Goal: Transaction & Acquisition: Purchase product/service

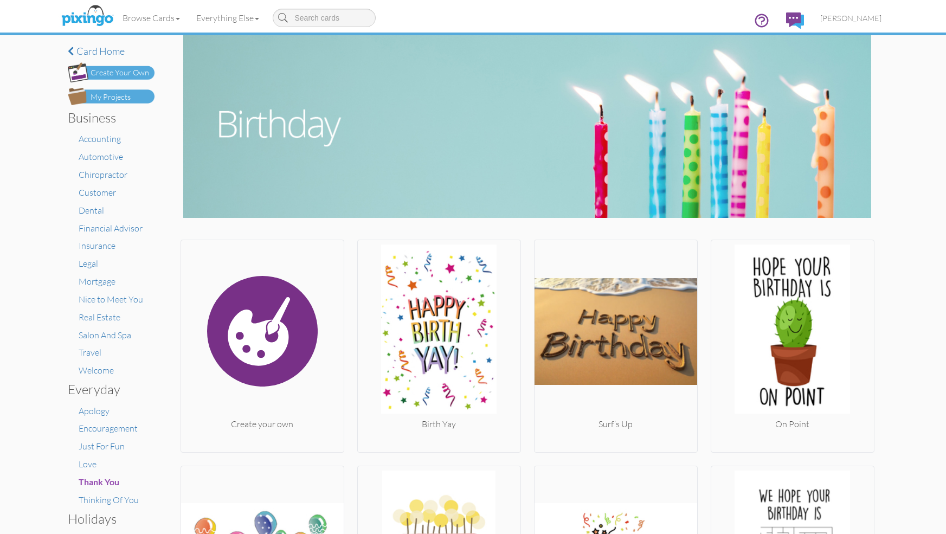
click at [133, 73] on div "Create Your Own" at bounding box center [120, 72] width 59 height 11
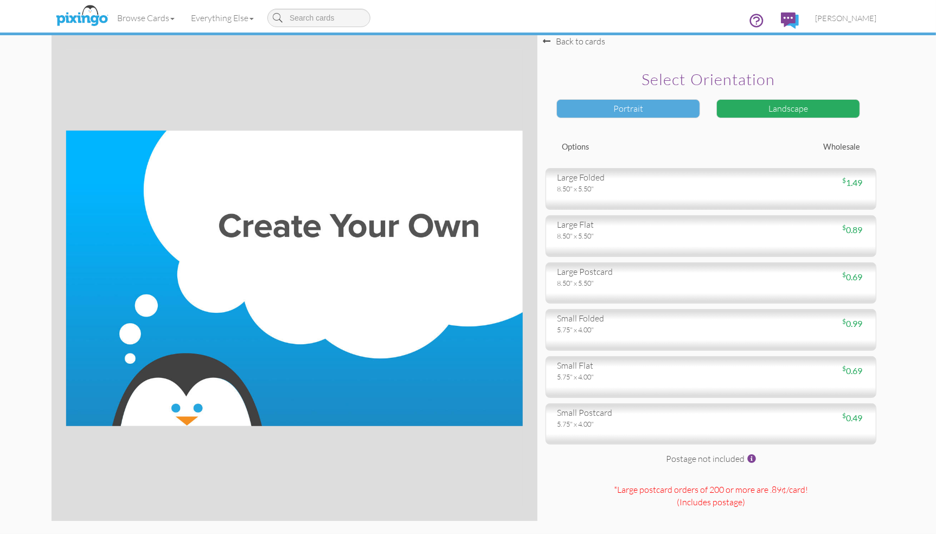
click at [672, 107] on div "Portrait" at bounding box center [628, 108] width 144 height 19
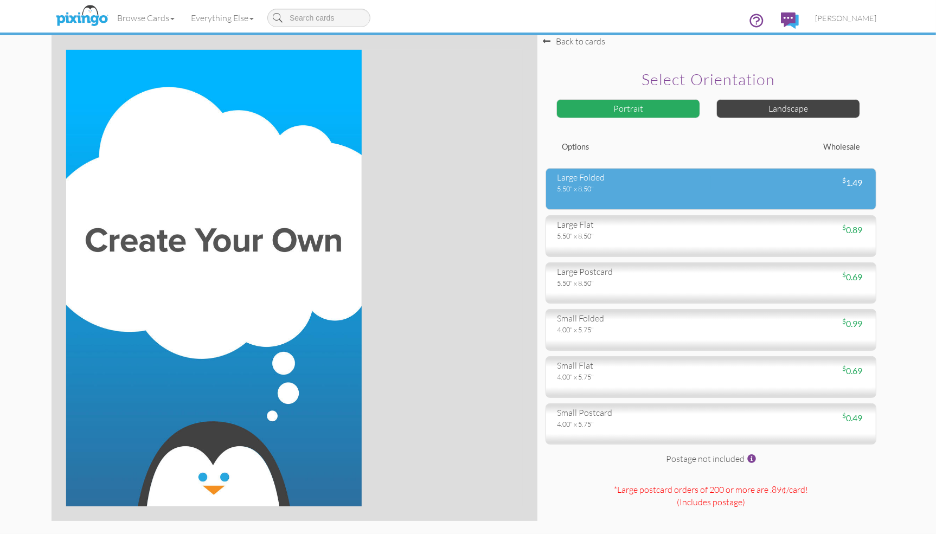
click at [620, 186] on div "5.50" x 8.50"" at bounding box center [630, 189] width 146 height 10
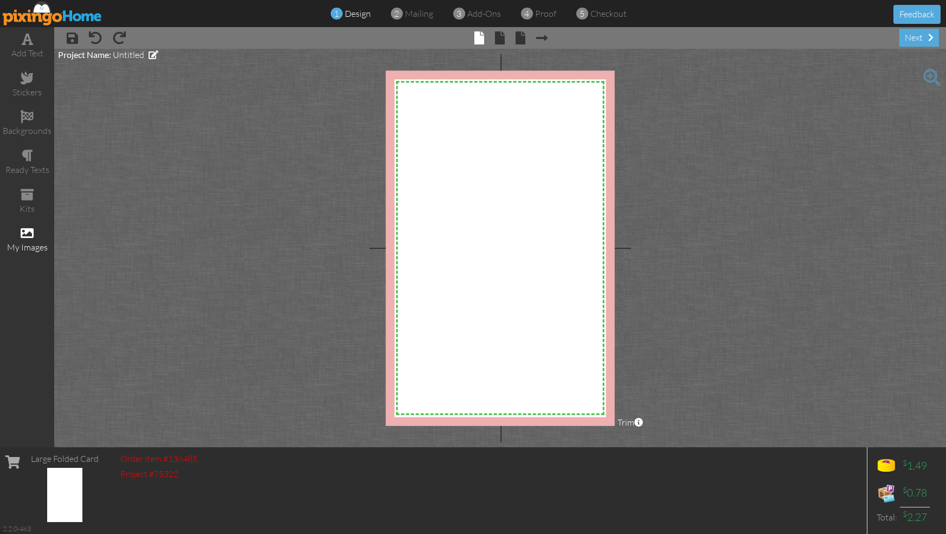
click at [28, 236] on span at bounding box center [27, 233] width 13 height 13
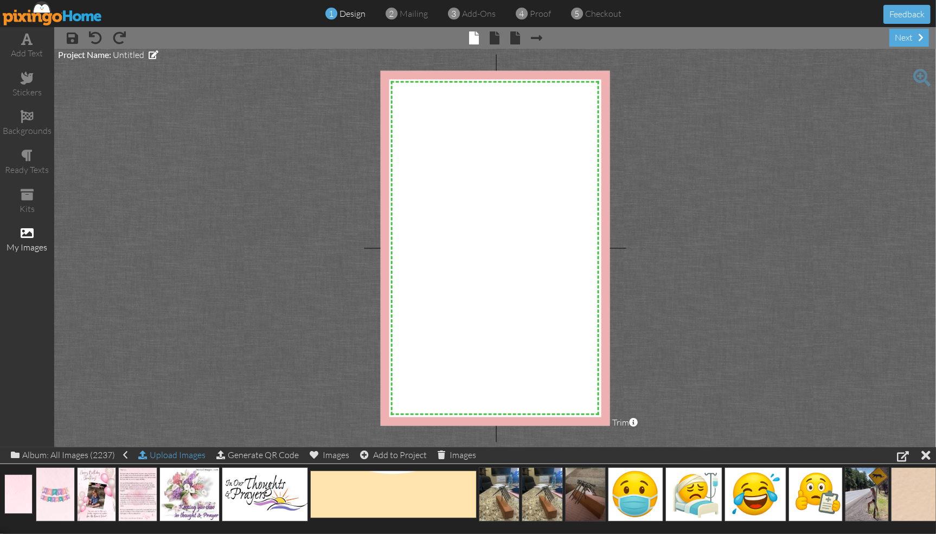
click at [183, 457] on div "Upload Images" at bounding box center [171, 455] width 67 height 16
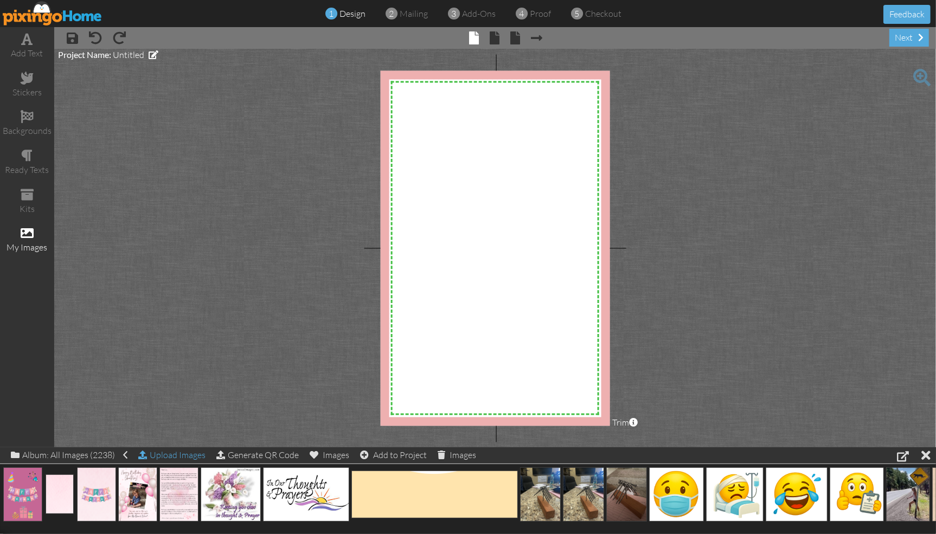
click at [175, 453] on div "Upload Images" at bounding box center [171, 455] width 67 height 16
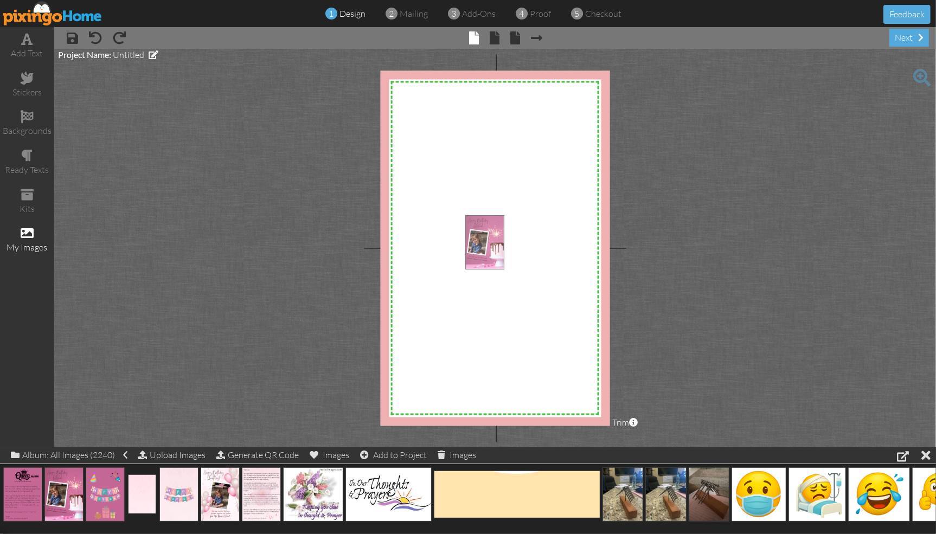
drag, startPoint x: 73, startPoint y: 485, endPoint x: 494, endPoint y: 234, distance: 490.6
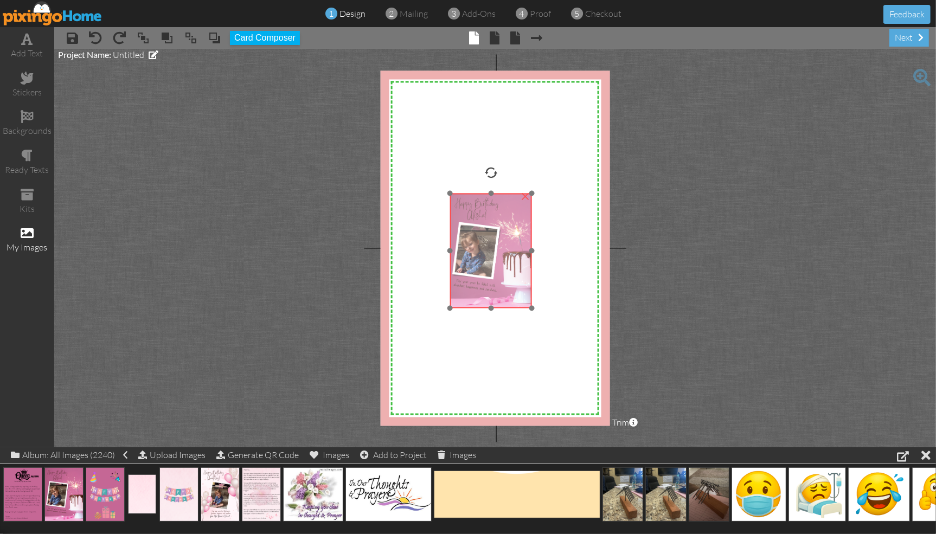
drag, startPoint x: 502, startPoint y: 249, endPoint x: 487, endPoint y: 227, distance: 26.5
click at [487, 227] on img at bounding box center [491, 251] width 82 height 114
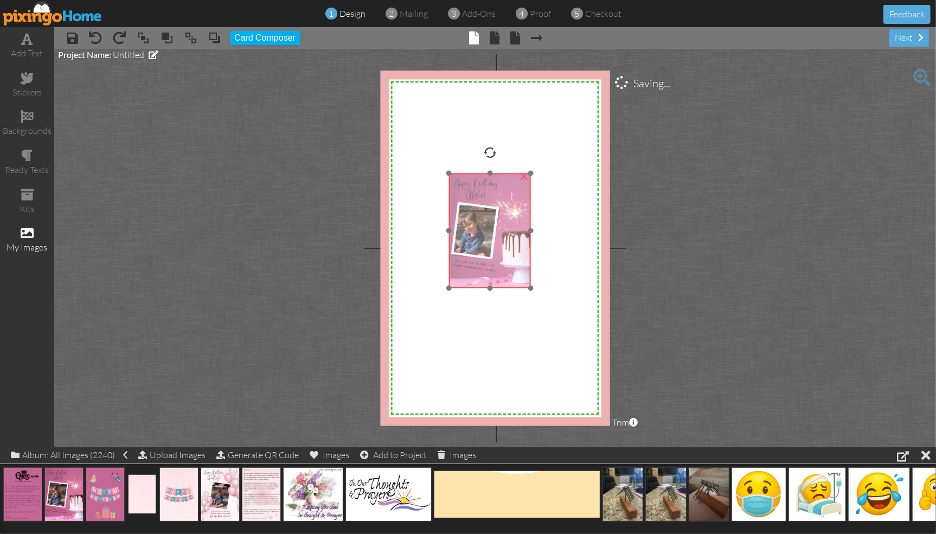
drag, startPoint x: 473, startPoint y: 221, endPoint x: 473, endPoint y: 201, distance: 20.1
click at [473, 201] on img at bounding box center [490, 230] width 82 height 114
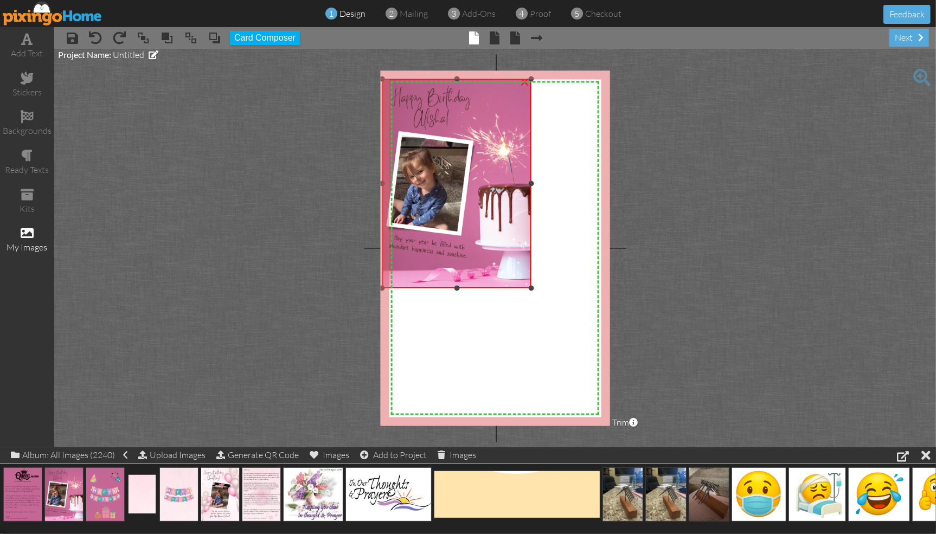
drag, startPoint x: 450, startPoint y: 174, endPoint x: 382, endPoint y: 79, distance: 117.3
click at [386, 80] on div "×" at bounding box center [456, 183] width 149 height 209
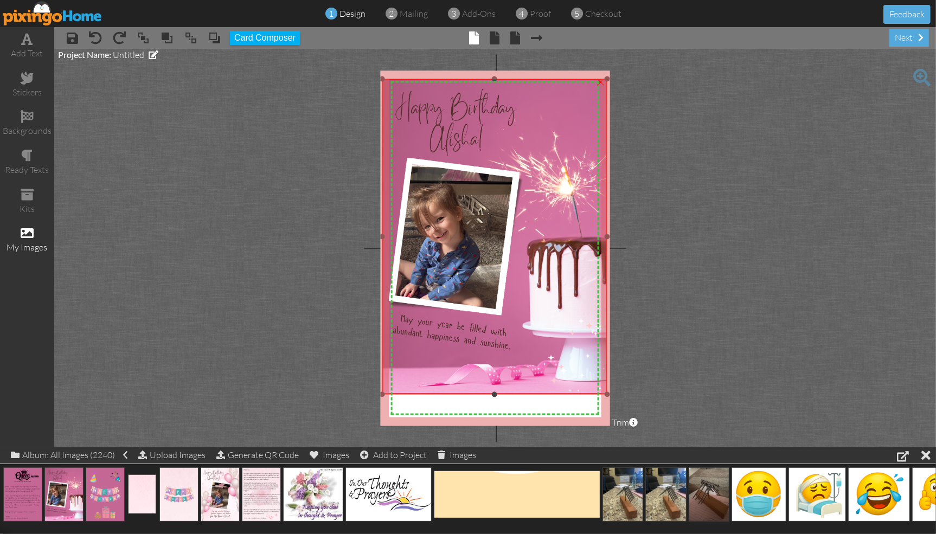
drag, startPoint x: 532, startPoint y: 287, endPoint x: 620, endPoint y: 393, distance: 138.2
click at [620, 393] on project-studio-wrapper "X X X X X X X X X X X X X X X X X X X X X X X X X X X X X X X X X X X X X X X X…" at bounding box center [494, 248] width 881 height 398
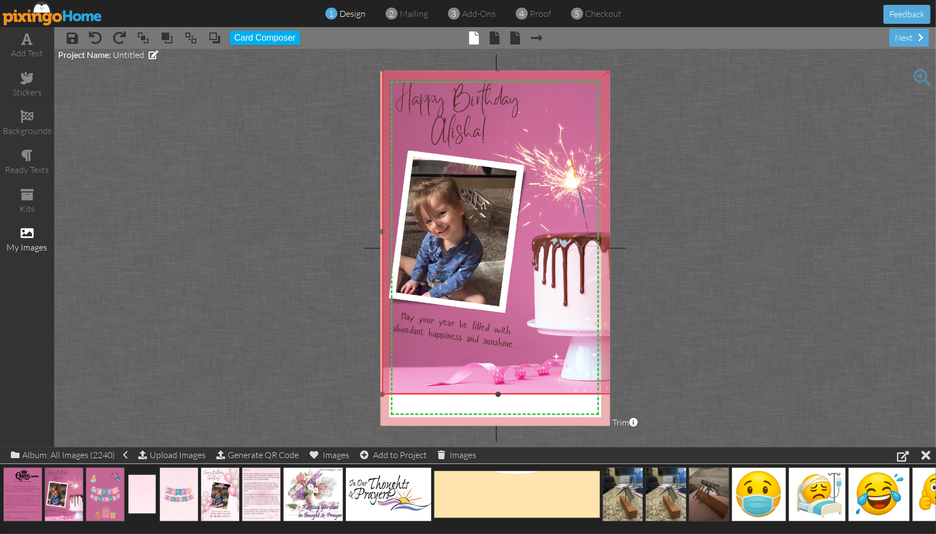
drag, startPoint x: 605, startPoint y: 80, endPoint x: 611, endPoint y: 70, distance: 11.4
click at [611, 70] on project-studio-wrapper "X X X X X X X X X X X X X X X X X X X X X X X X X X X X X X X X X X X X X X X X…" at bounding box center [494, 248] width 881 height 398
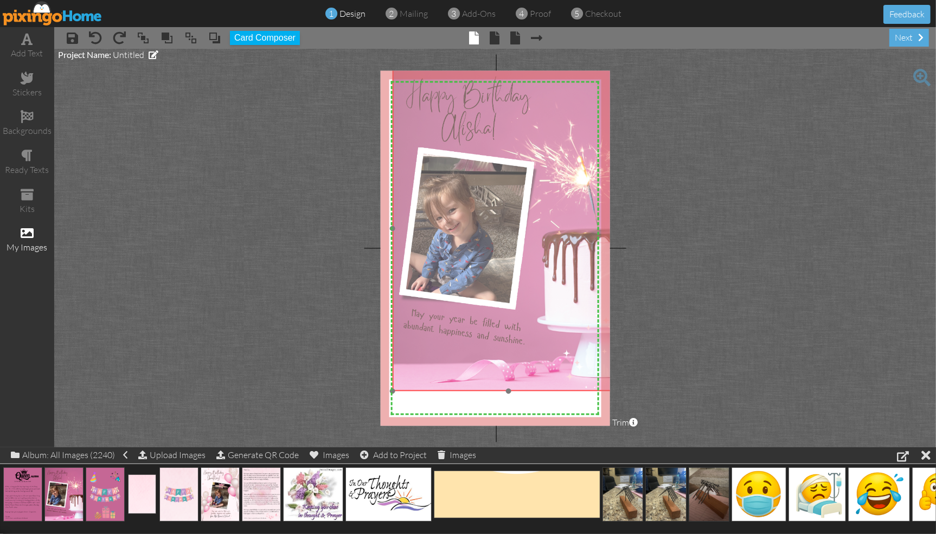
drag, startPoint x: 596, startPoint y: 143, endPoint x: 606, endPoint y: 138, distance: 10.2
click at [606, 139] on img at bounding box center [508, 228] width 232 height 325
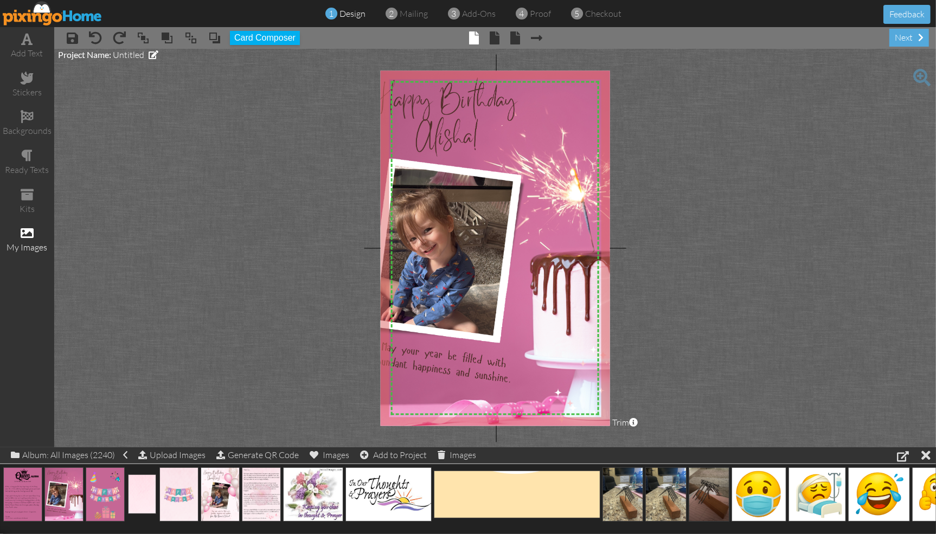
drag, startPoint x: 390, startPoint y: 392, endPoint x: 380, endPoint y: 437, distance: 45.5
click at [380, 437] on project-studio-wrapper "X X X X X X X X X X X X X X X X X X X X X X X X X X X X X X X X X X X X X X X X…" at bounding box center [494, 248] width 881 height 398
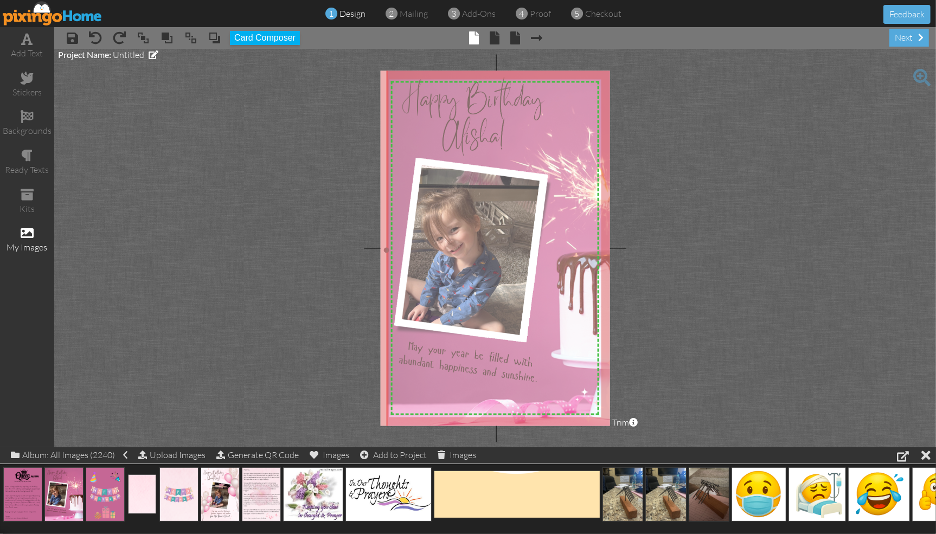
drag, startPoint x: 458, startPoint y: 346, endPoint x: 484, endPoint y: 345, distance: 26.6
click at [484, 345] on img at bounding box center [518, 250] width 263 height 369
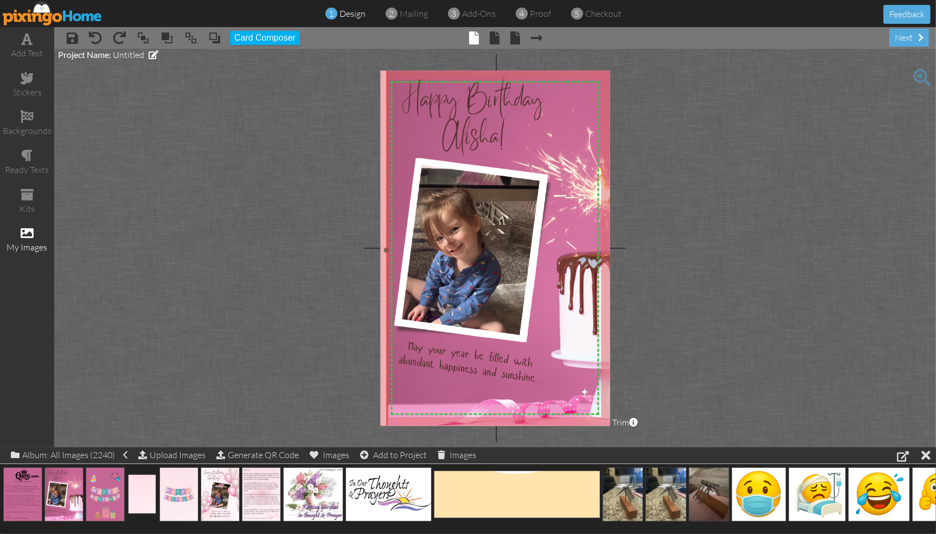
click at [405, 126] on img at bounding box center [518, 250] width 263 height 369
click at [413, 110] on img at bounding box center [518, 250] width 263 height 369
click at [395, 138] on img at bounding box center [518, 250] width 263 height 369
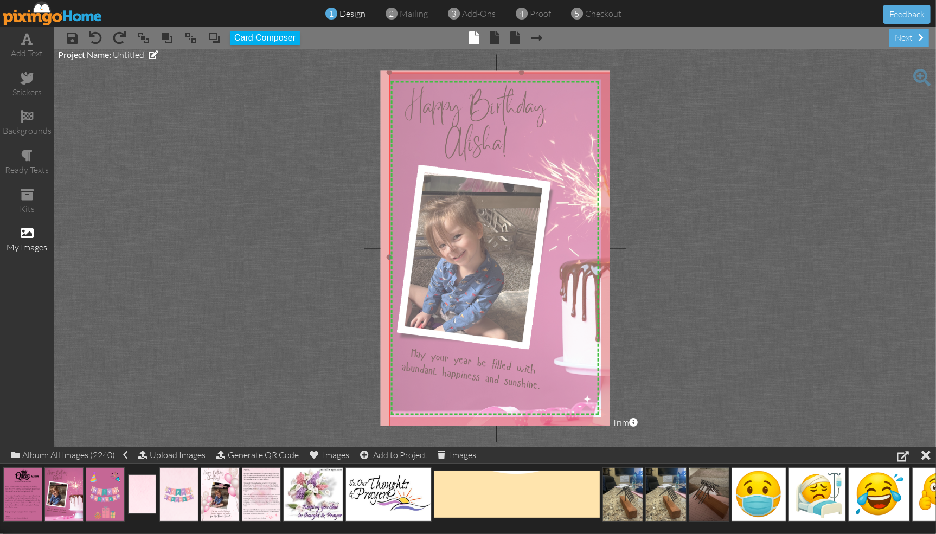
drag, startPoint x: 420, startPoint y: 101, endPoint x: 423, endPoint y: 108, distance: 7.6
click at [423, 108] on img at bounding box center [520, 257] width 263 height 369
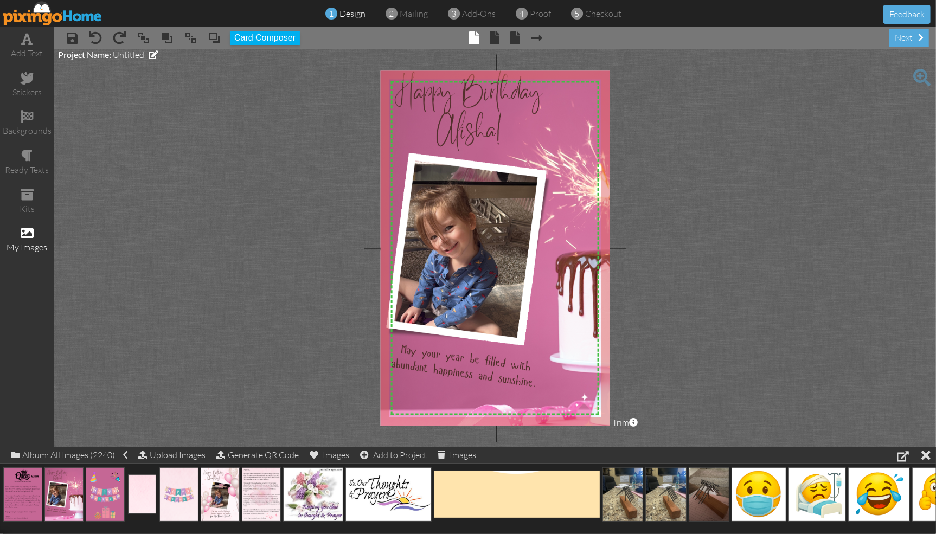
drag, startPoint x: 390, startPoint y: 72, endPoint x: 348, endPoint y: 56, distance: 44.6
click at [348, 56] on project-studio-wrapper "X X X X X X X X X X X X X X X X X X X X X X X X X X X X X X X X X X X X X X X X…" at bounding box center [494, 248] width 881 height 398
click at [595, 406] on img at bounding box center [515, 249] width 275 height 385
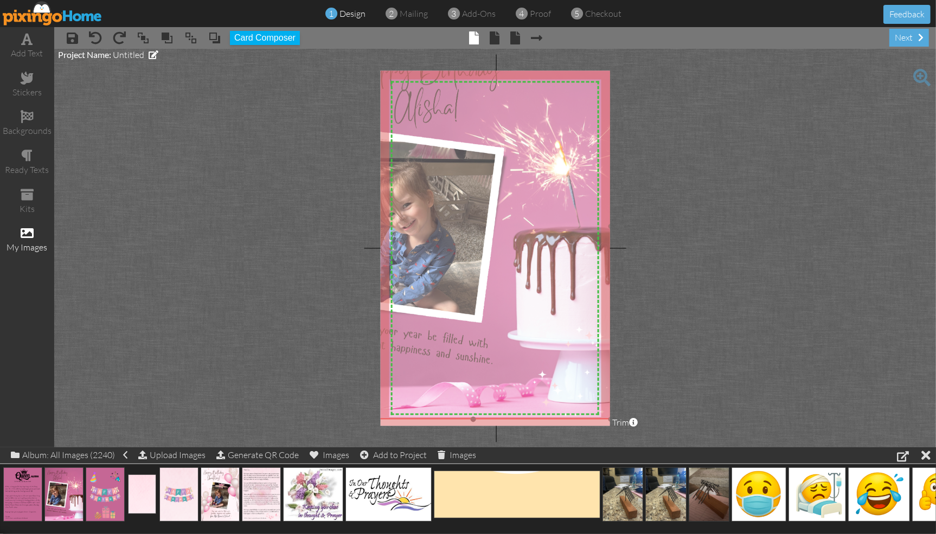
drag, startPoint x: 597, startPoint y: 414, endPoint x: 555, endPoint y: 391, distance: 48.0
click at [555, 391] on img at bounding box center [473, 226] width 275 height 385
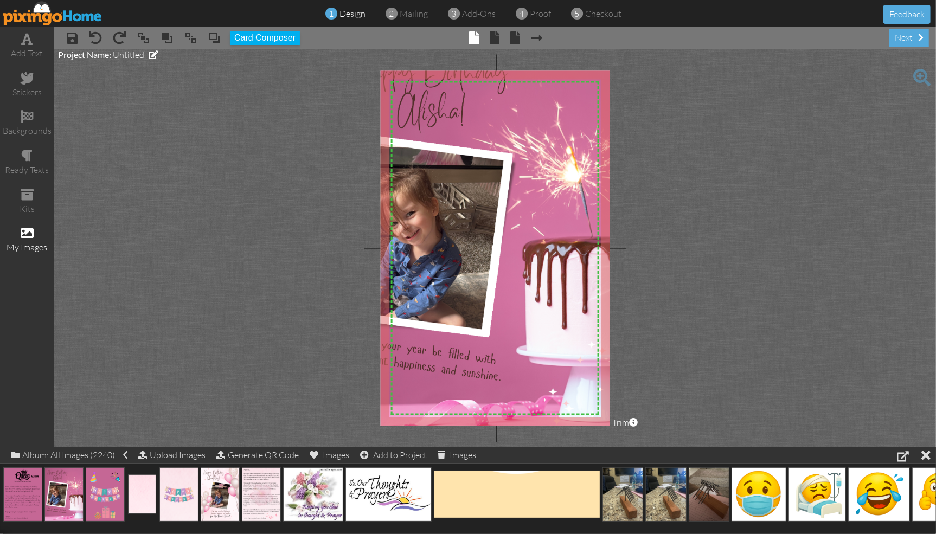
drag, startPoint x: 609, startPoint y: 418, endPoint x: 652, endPoint y: 438, distance: 47.6
click at [652, 438] on project-studio-wrapper "X X X X X X X X X X X X X X X X X X X X X X X X X X X X X X X X X X X X X X X X…" at bounding box center [494, 248] width 881 height 398
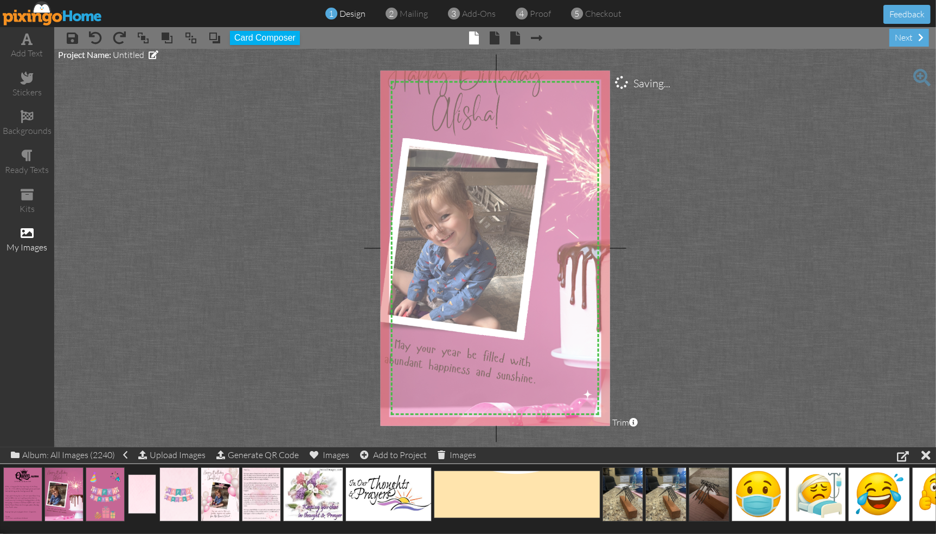
drag, startPoint x: 561, startPoint y: 398, endPoint x: 596, endPoint y: 401, distance: 34.8
click at [596, 401] on img at bounding box center [514, 239] width 289 height 404
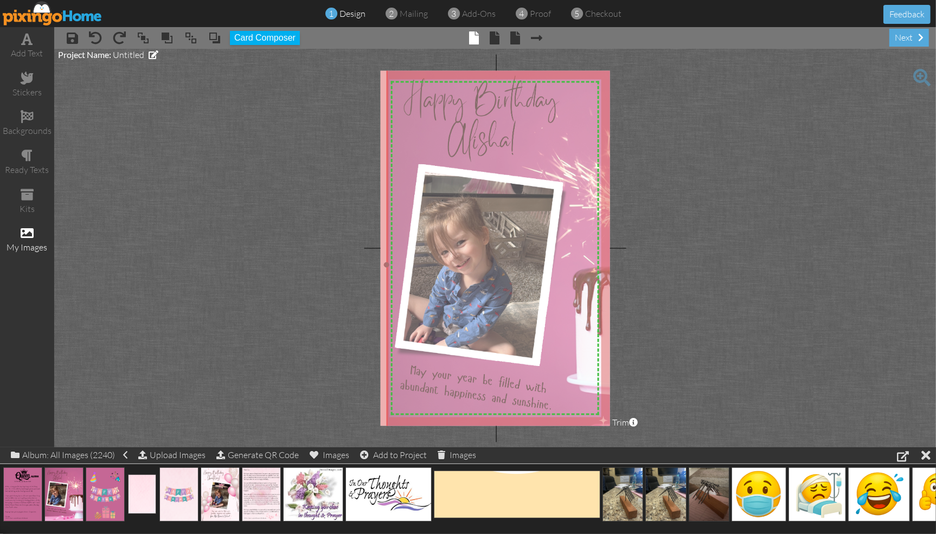
drag, startPoint x: 554, startPoint y: 350, endPoint x: 570, endPoint y: 376, distance: 30.4
click at [570, 376] on img at bounding box center [530, 265] width 289 height 404
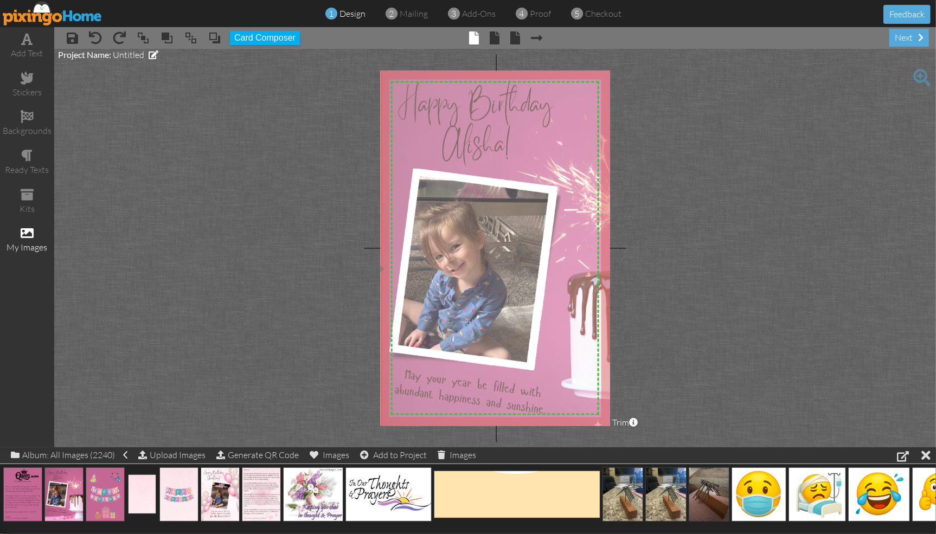
drag, startPoint x: 572, startPoint y: 362, endPoint x: 567, endPoint y: 368, distance: 7.7
click at [567, 368] on img at bounding box center [525, 269] width 289 height 404
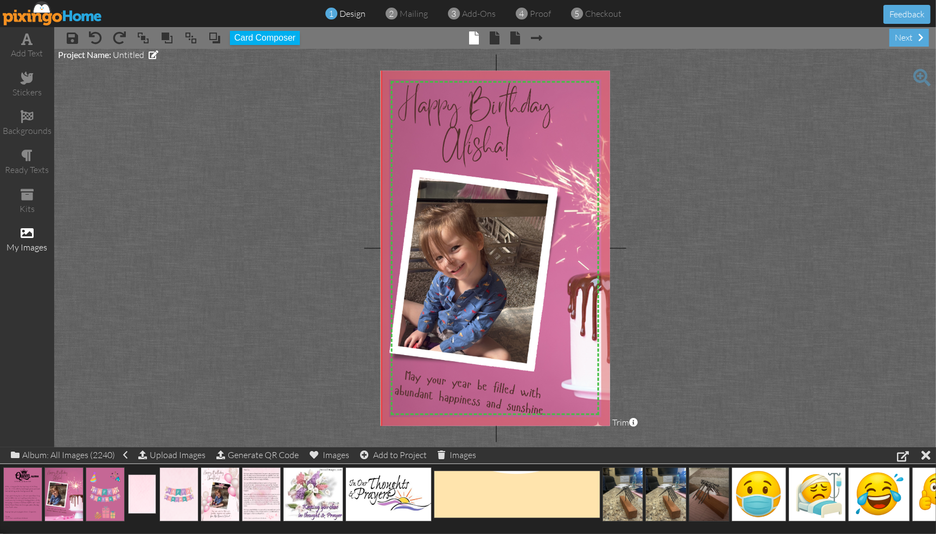
click at [675, 292] on project-studio-wrapper "X X X X X X X X X X X X X X X X X X X X X X X X X X X X X X X X X X X X X X X X…" at bounding box center [494, 248] width 881 height 398
click at [495, 40] on span at bounding box center [495, 37] width 10 height 13
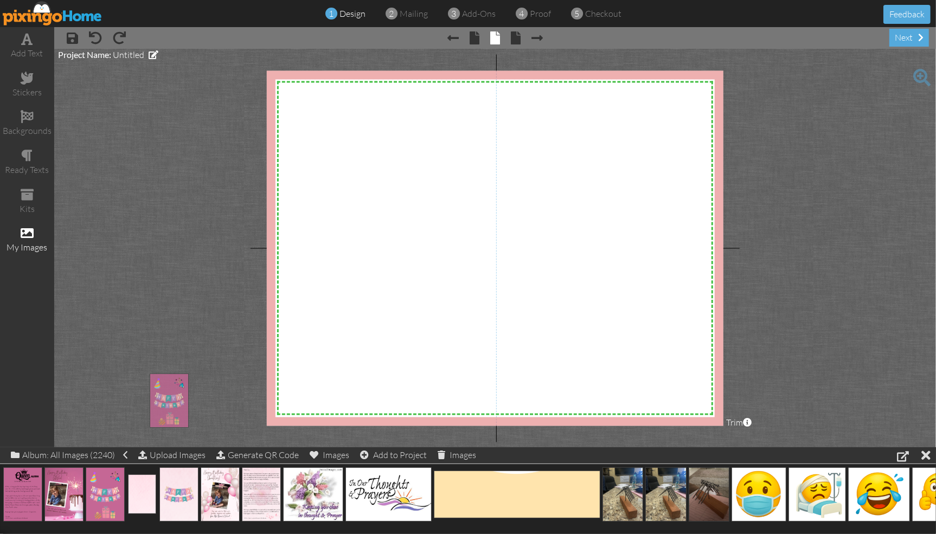
drag, startPoint x: 104, startPoint y: 492, endPoint x: 204, endPoint y: 345, distance: 178.2
drag, startPoint x: 110, startPoint y: 495, endPoint x: 382, endPoint y: 231, distance: 379.5
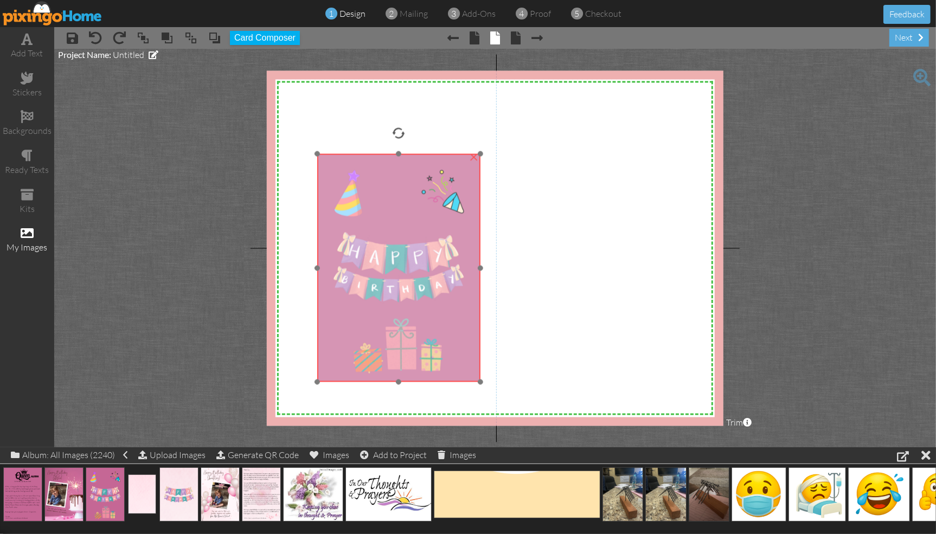
drag, startPoint x: 404, startPoint y: 254, endPoint x: 363, endPoint y: 205, distance: 63.9
click at [363, 205] on img at bounding box center [398, 268] width 163 height 228
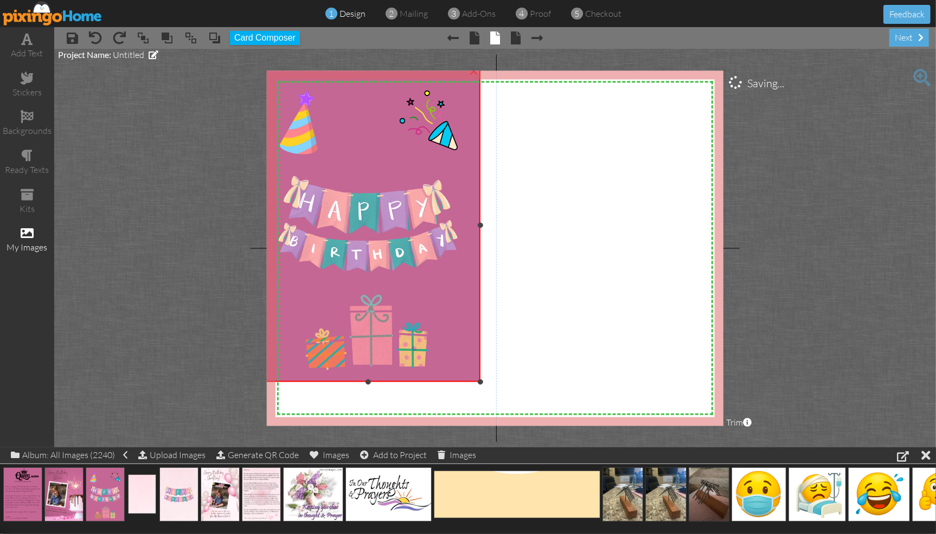
drag, startPoint x: 317, startPoint y: 155, endPoint x: 265, endPoint y: 69, distance: 100.5
click at [265, 69] on project-studio-wrapper "X X X X X X X X X X X X X X X X X X X X X X X X X X X X X X X X X X X X X X X X…" at bounding box center [494, 248] width 881 height 398
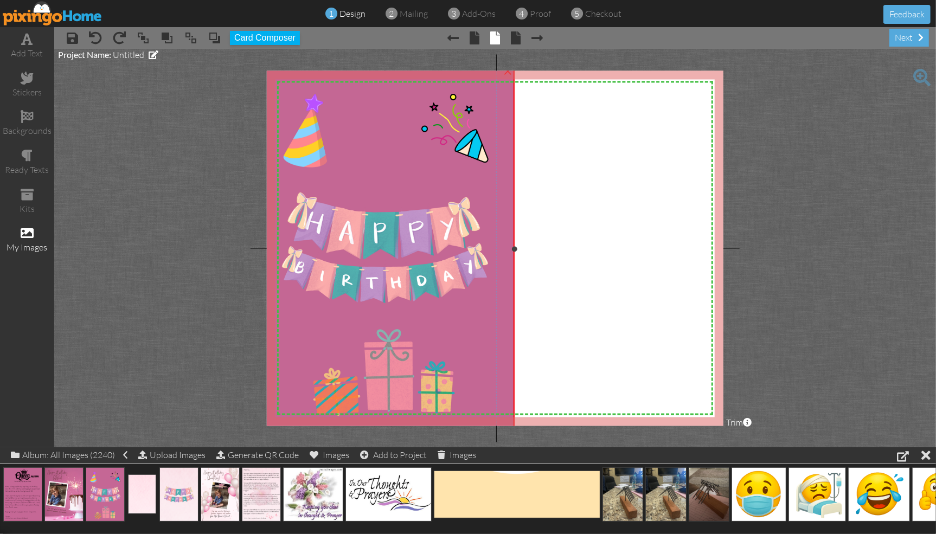
drag, startPoint x: 480, startPoint y: 380, endPoint x: 499, endPoint y: 428, distance: 51.3
click at [499, 428] on project-studio-wrapper "X X X X X X X X X X X X X X X X X X X X X X X X X X X X X X X X X X X X X X X X…" at bounding box center [494, 248] width 881 height 398
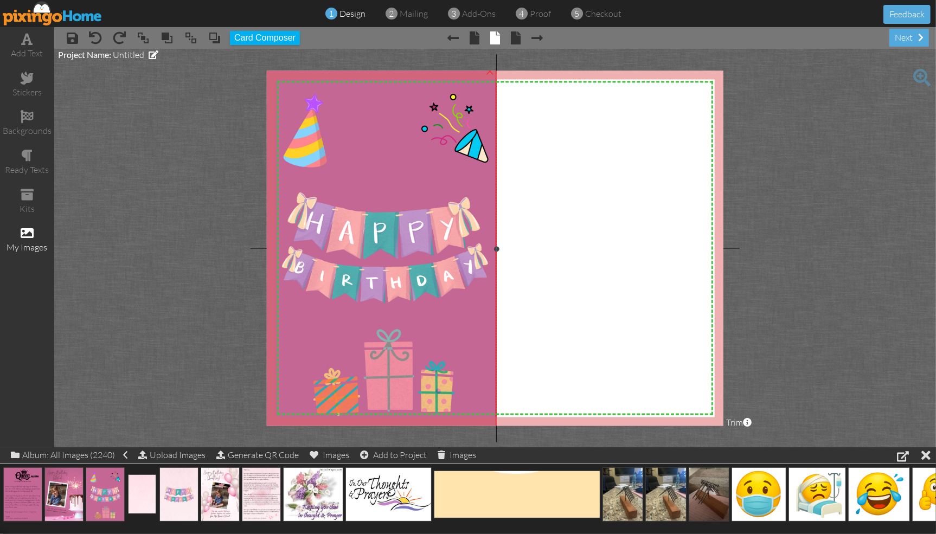
drag, startPoint x: 515, startPoint y: 249, endPoint x: 498, endPoint y: 250, distance: 17.4
click at [498, 250] on div at bounding box center [495, 248] width 5 height 5
drag, startPoint x: 20, startPoint y: 490, endPoint x: 597, endPoint y: 223, distance: 636.5
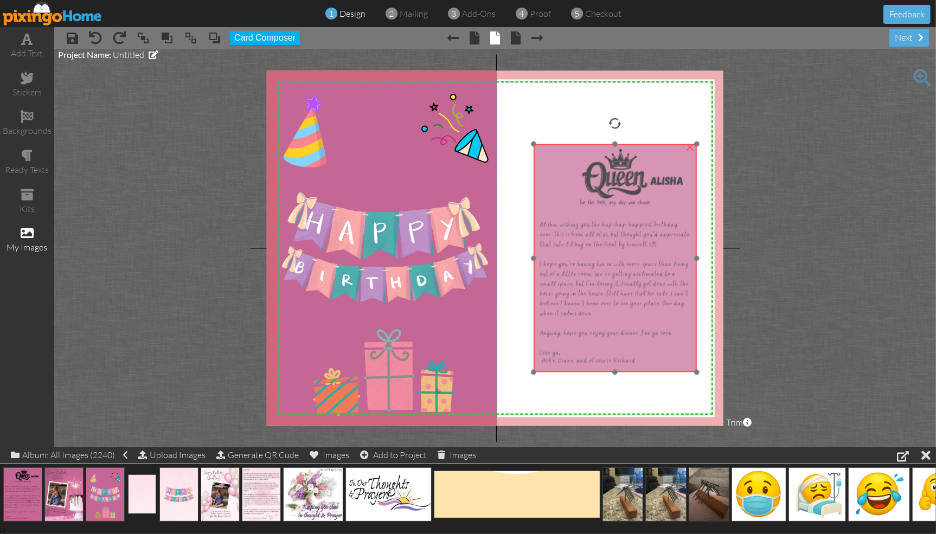
drag, startPoint x: 621, startPoint y: 239, endPoint x: 574, endPoint y: 182, distance: 73.9
click at [574, 182] on img at bounding box center [614, 258] width 163 height 228
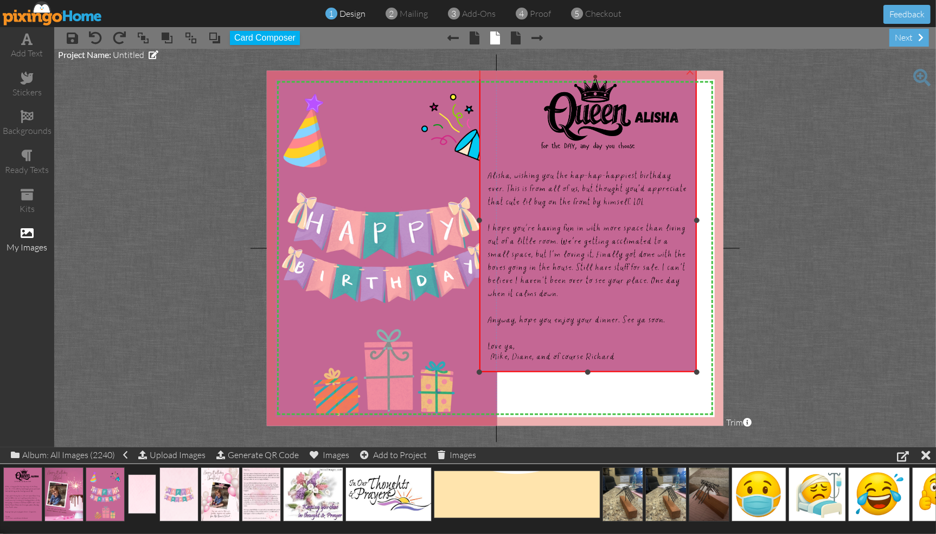
drag, startPoint x: 533, startPoint y: 145, endPoint x: 490, endPoint y: 69, distance: 87.2
click at [490, 69] on project-studio-wrapper "X X X X X X X X X X X X X X X X X X X X X X X X X X X X X X X X X X X X X X X X…" at bounding box center [494, 248] width 881 height 398
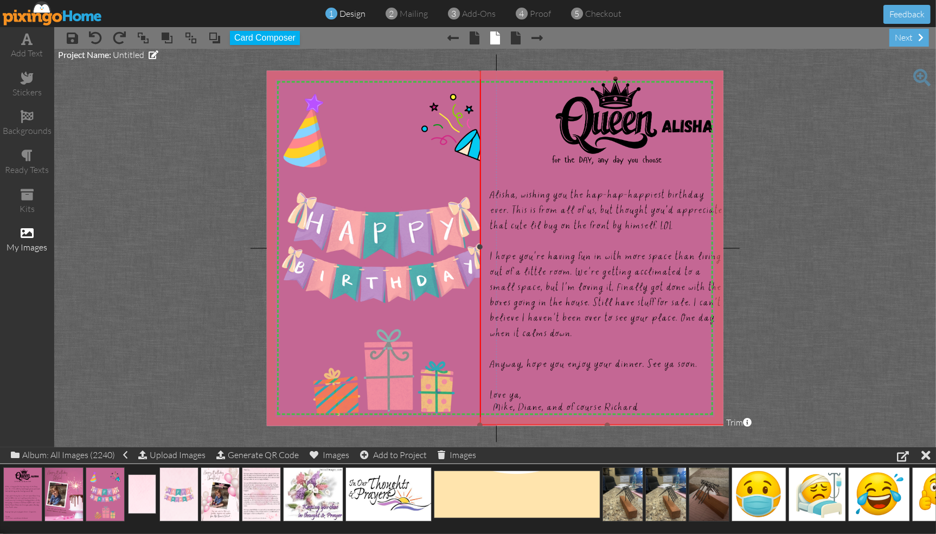
drag, startPoint x: 694, startPoint y: 372, endPoint x: 729, endPoint y: 425, distance: 63.5
click at [729, 425] on project-studio-wrapper "X X X X X X X X X X X X X X X X X X X X X X X X X X X X X X X X X X X X X X X X…" at bounding box center [494, 248] width 881 height 398
drag, startPoint x: 480, startPoint y: 248, endPoint x: 488, endPoint y: 248, distance: 8.7
click at [488, 248] on div at bounding box center [488, 246] width 5 height 5
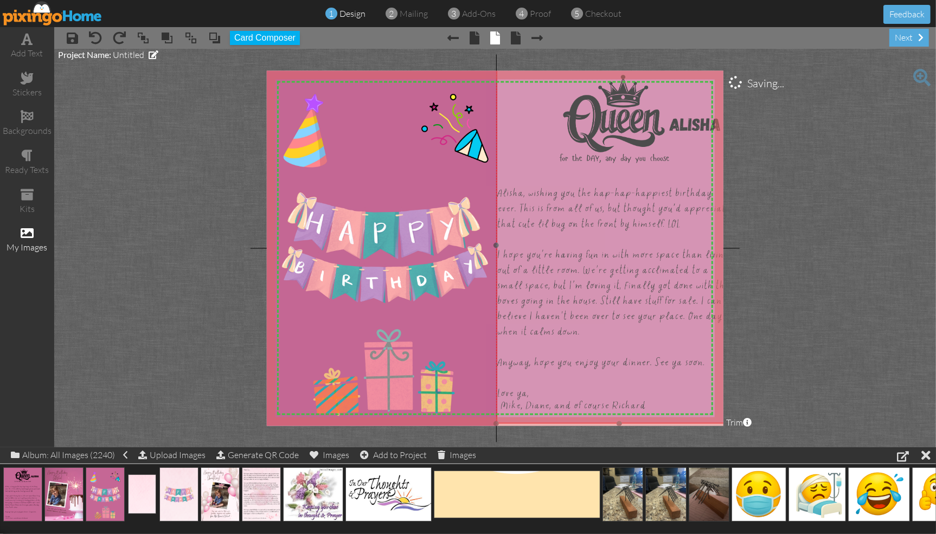
drag, startPoint x: 511, startPoint y: 240, endPoint x: 518, endPoint y: 239, distance: 7.7
click at [518, 239] on img at bounding box center [614, 245] width 255 height 357
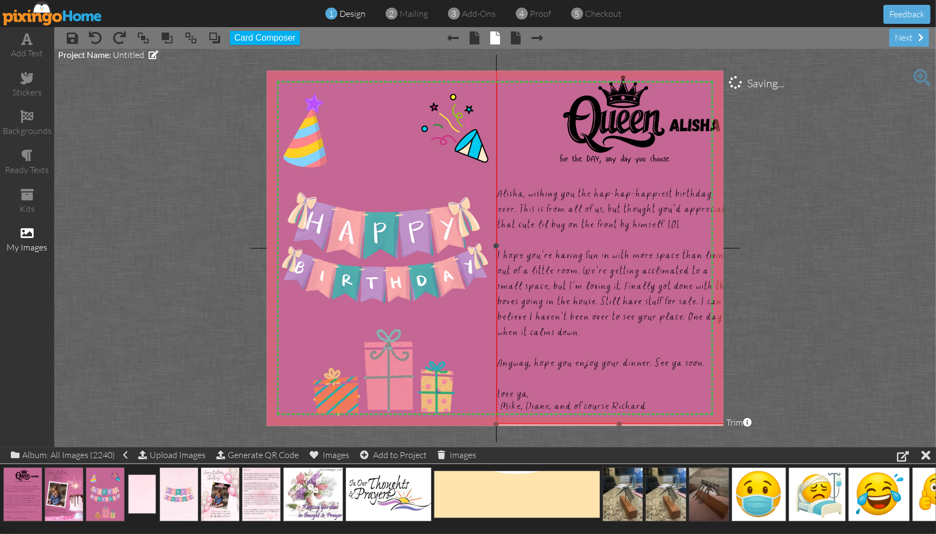
click at [684, 106] on img at bounding box center [614, 246] width 255 height 357
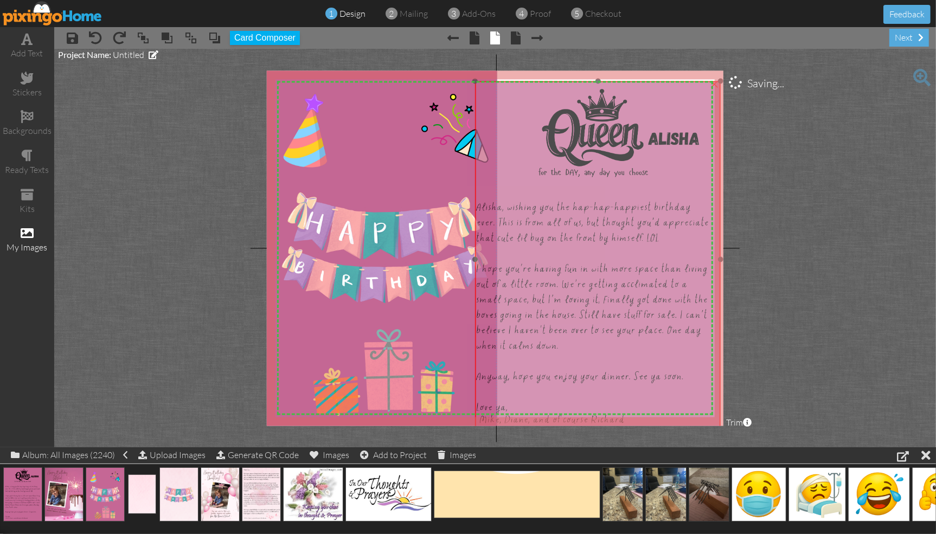
drag, startPoint x: 686, startPoint y: 99, endPoint x: 665, endPoint y: 112, distance: 24.8
click at [665, 112] on img at bounding box center [593, 259] width 255 height 357
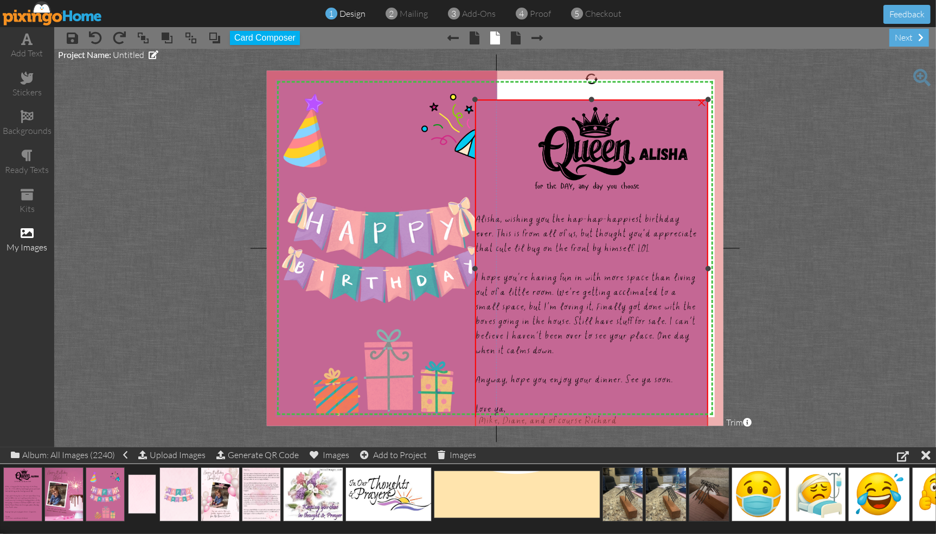
drag, startPoint x: 720, startPoint y: 81, endPoint x: 694, endPoint y: 100, distance: 32.3
click at [694, 100] on div "×" at bounding box center [591, 269] width 233 height 338
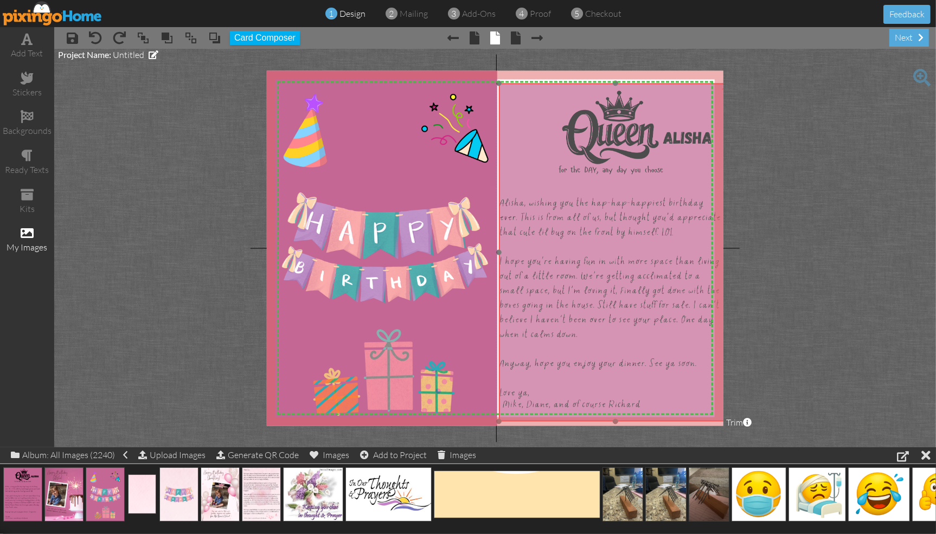
drag, startPoint x: 660, startPoint y: 128, endPoint x: 684, endPoint y: 112, distance: 28.9
click at [684, 112] on img at bounding box center [611, 252] width 242 height 338
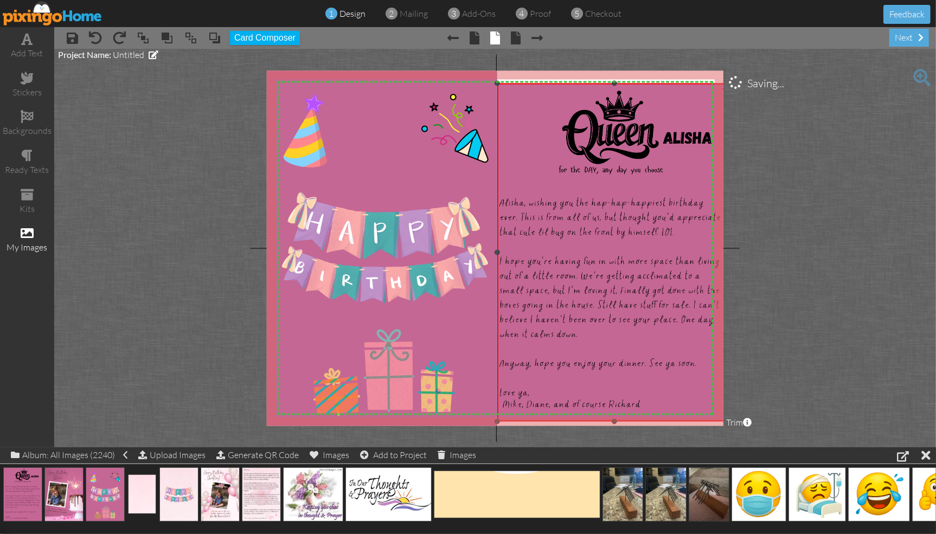
click at [498, 253] on div at bounding box center [496, 252] width 5 height 5
click at [603, 40] on div "× save × undo × redo × bring to front × bring forward × send to back × send beh…" at bounding box center [494, 38] width 881 height 22
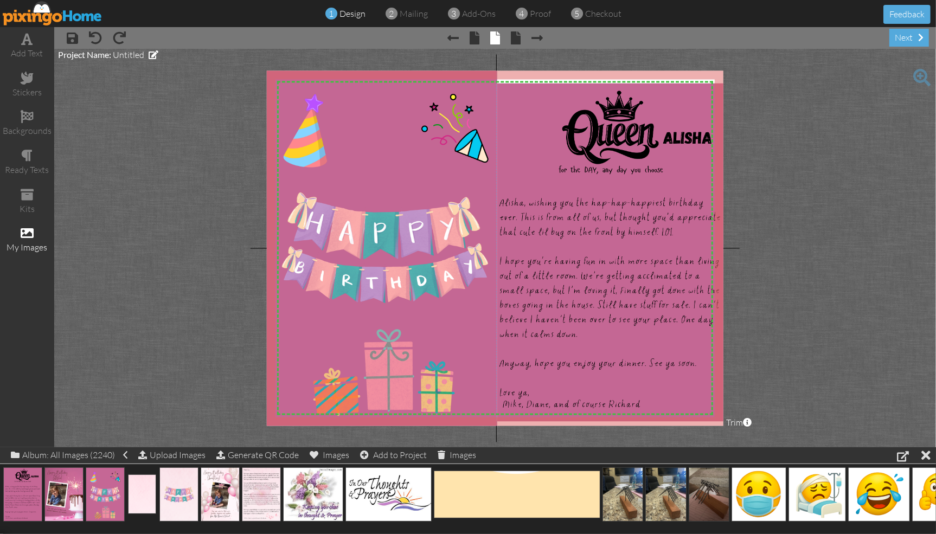
click at [217, 179] on project-studio-wrapper "X X X X X X X X X X X X X X X X X X X X X X X X X X X X X X X X X X X X X X X X…" at bounding box center [494, 248] width 881 height 398
click at [226, 195] on project-studio-wrapper "X X X X X X X X X X X X X X X X X X X X X X X X X X X X X X X X X X X X X X X X…" at bounding box center [494, 248] width 881 height 398
click at [343, 126] on img at bounding box center [385, 249] width 258 height 362
click at [228, 128] on project-studio-wrapper "X X X X X X X X X X X X X X X X X X X X X X X X X X X X X X X X X X X X X X X X…" at bounding box center [494, 248] width 881 height 398
click at [196, 46] on div "× save × undo × redo × Previous page × front × inside × back × Next page next" at bounding box center [494, 38] width 881 height 22
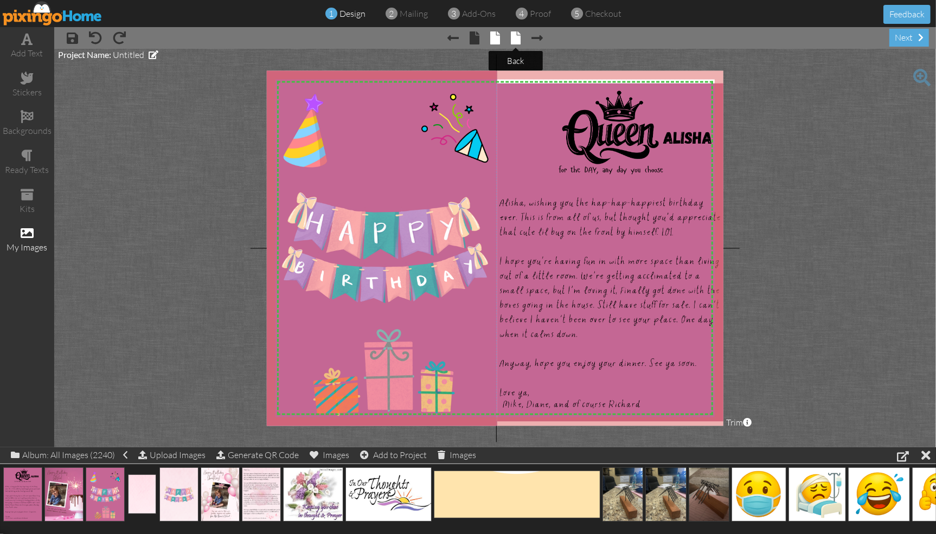
click at [519, 40] on span at bounding box center [516, 37] width 10 height 13
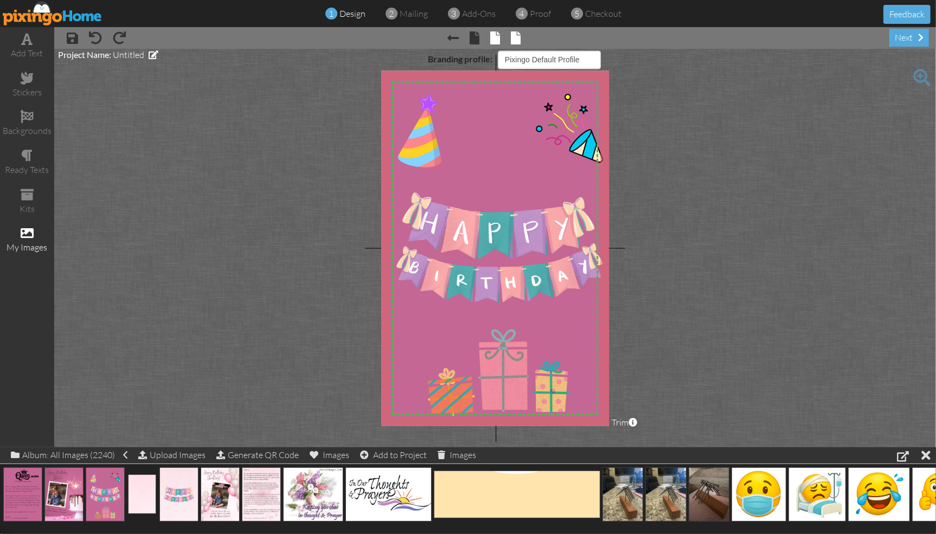
select select "object:1655"
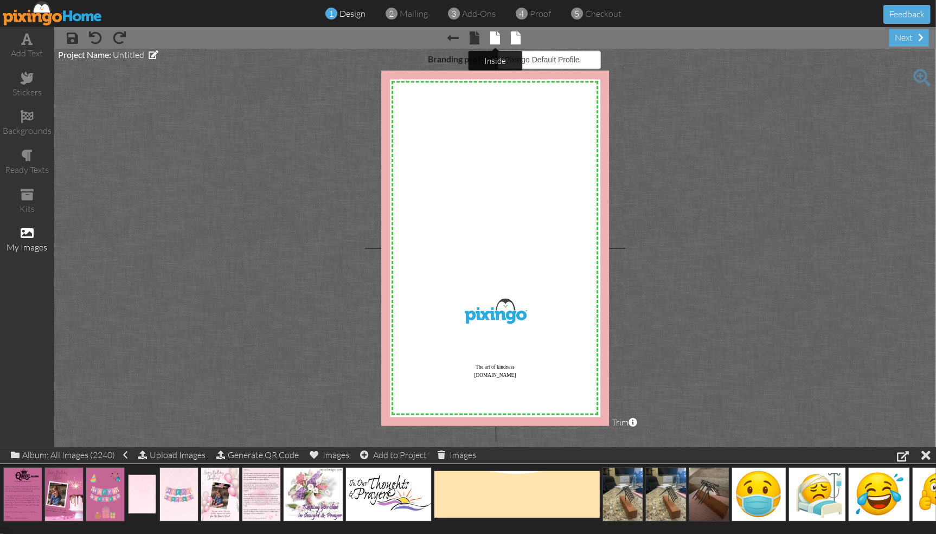
click at [494, 41] on span at bounding box center [496, 37] width 10 height 13
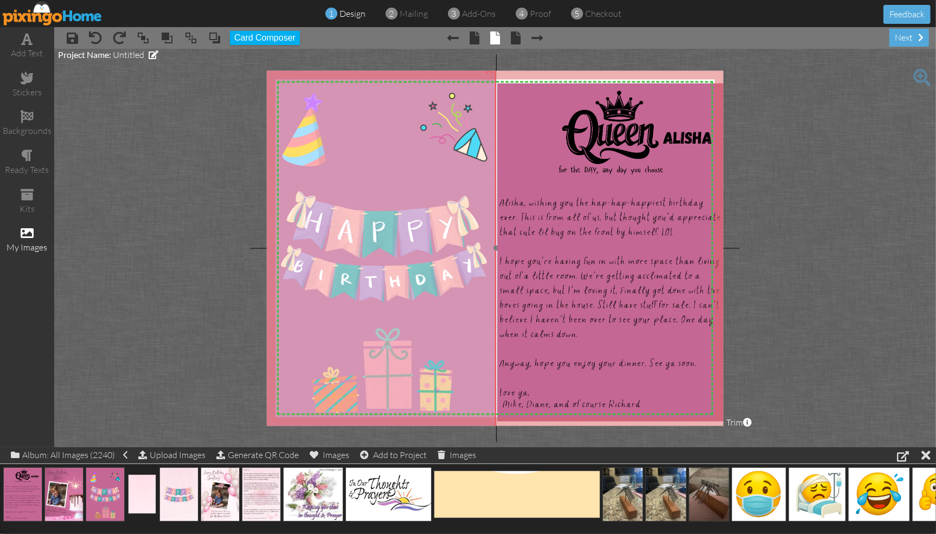
click at [339, 100] on img at bounding box center [384, 248] width 258 height 362
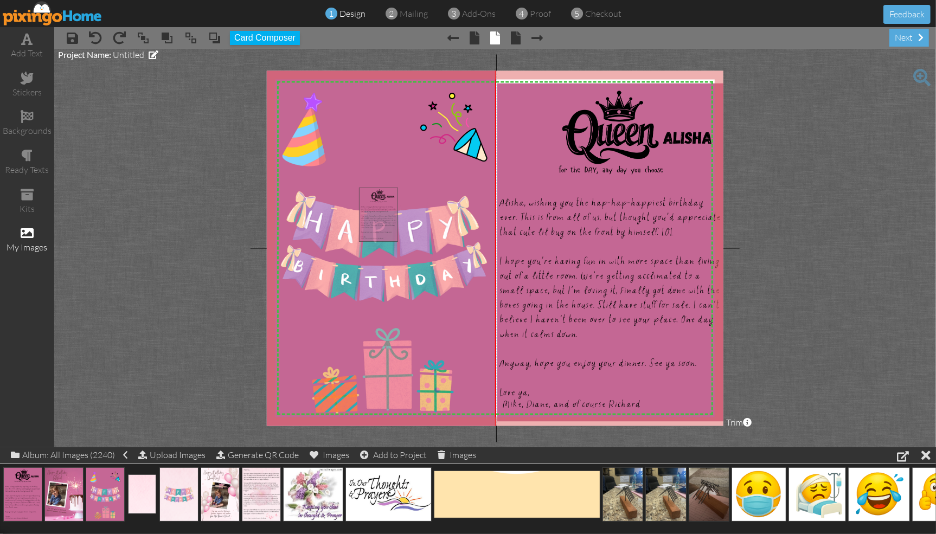
drag, startPoint x: 18, startPoint y: 494, endPoint x: 374, endPoint y: 214, distance: 452.4
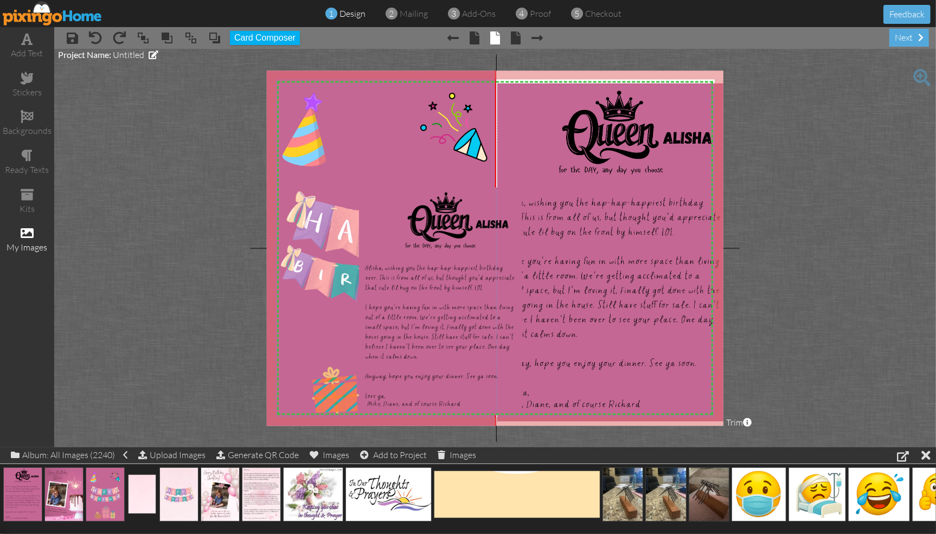
click at [685, 24] on div "1 design 2 mailing 3 add-ons 4 proof 5 checkout Feedback" at bounding box center [468, 13] width 936 height 27
click at [28, 83] on span at bounding box center [27, 78] width 13 height 13
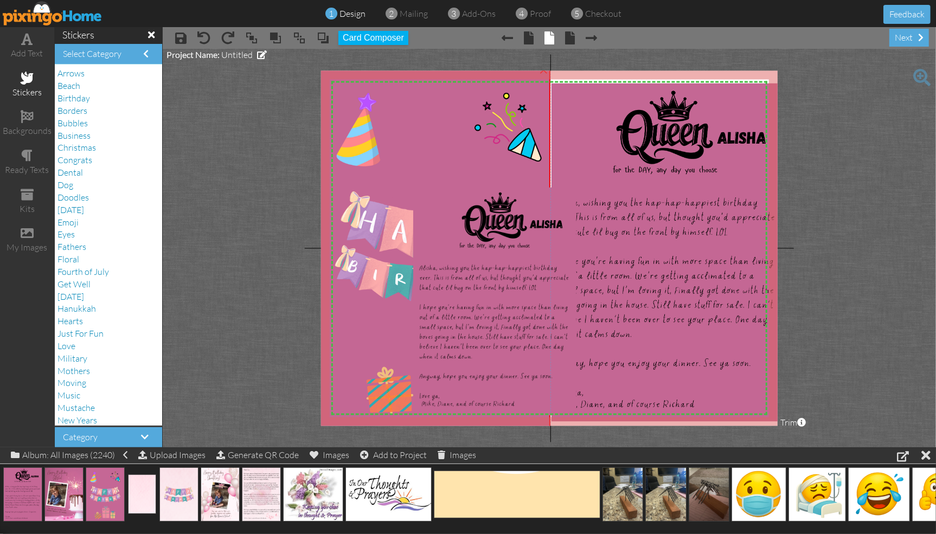
click at [400, 229] on img at bounding box center [438, 248] width 258 height 362
click at [476, 207] on img at bounding box center [494, 302] width 163 height 228
